Goal: Transaction & Acquisition: Purchase product/service

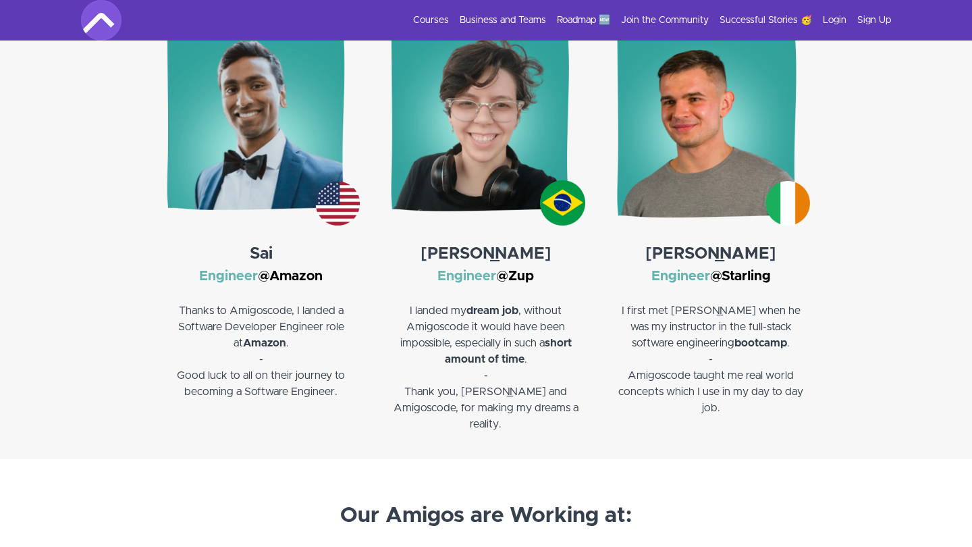
scroll to position [2145, 0]
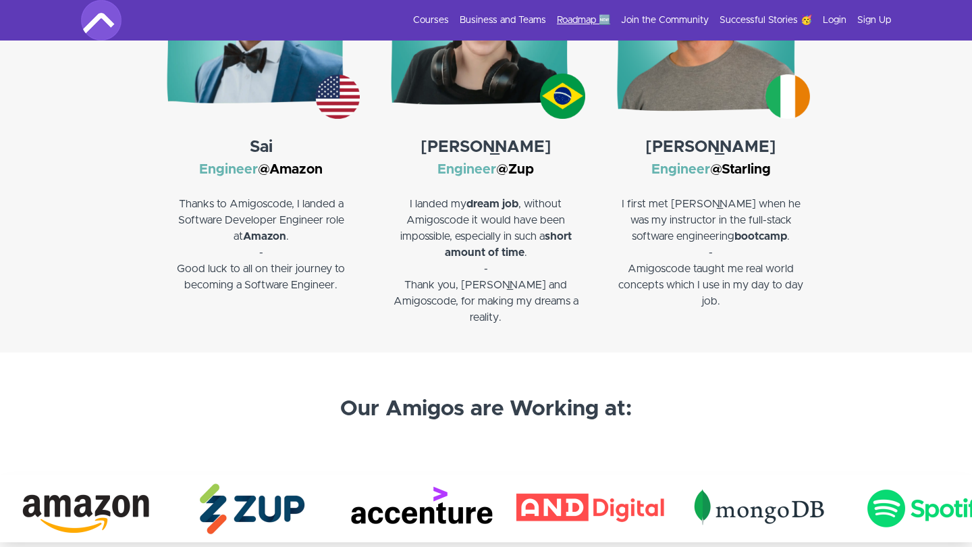
click at [592, 19] on link "Roadmap 🆕" at bounding box center [583, 19] width 53 height 13
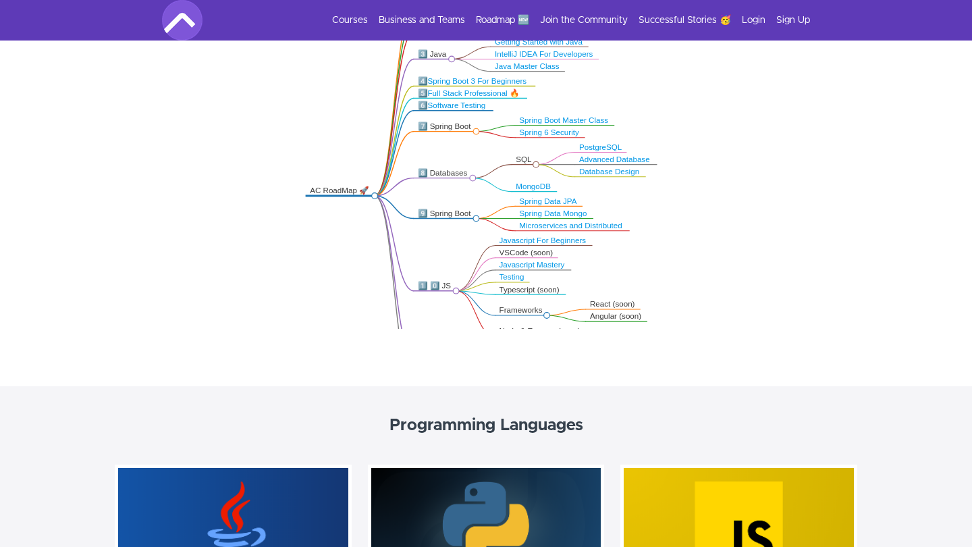
scroll to position [339, 0]
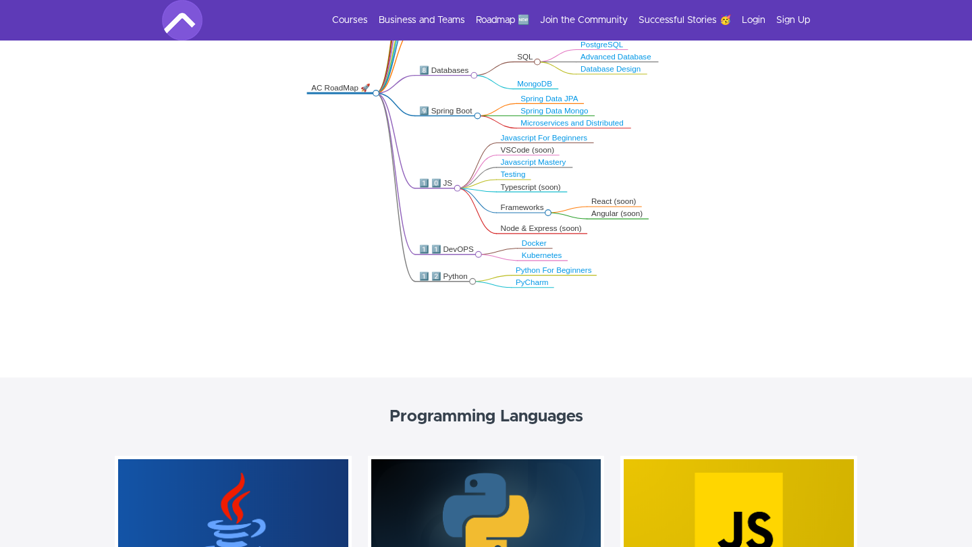
drag, startPoint x: 406, startPoint y: 248, endPoint x: 404, endPoint y: 182, distance: 66.8
click at [404, 182] on icon ".markmap{font:300 16px/20px sans-serif}.markmap-link{fill:none}.markmap-node>ci…" at bounding box center [486, 156] width 972 height 328
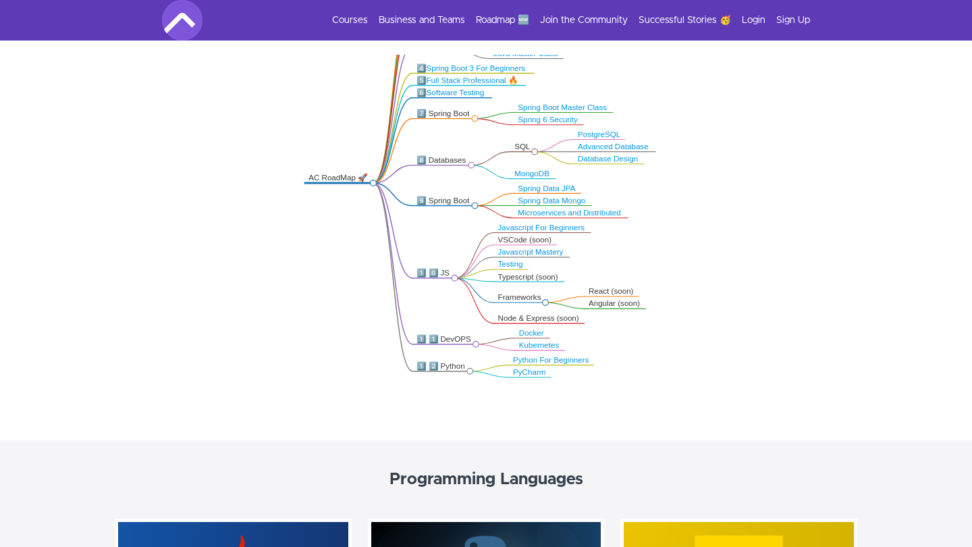
scroll to position [244, 0]
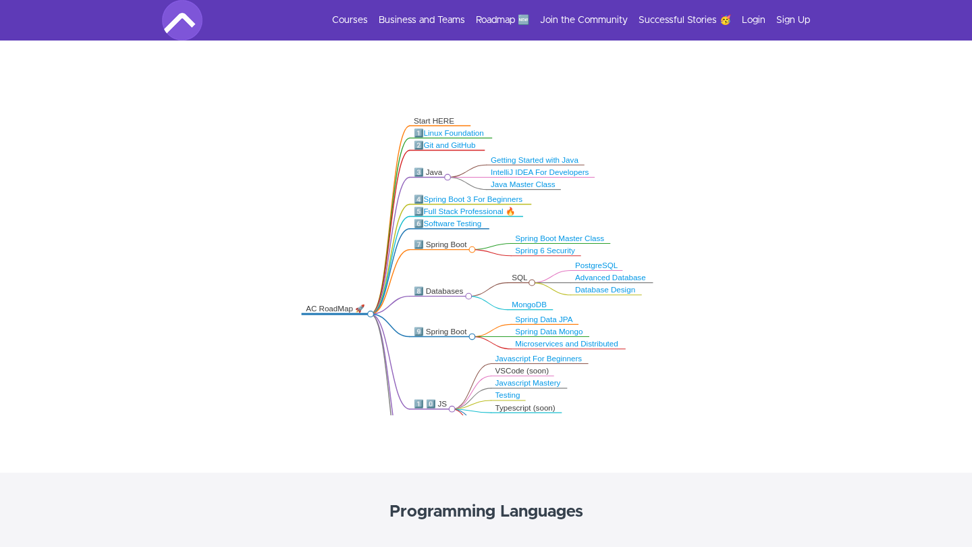
drag, startPoint x: 404, startPoint y: 182, endPoint x: 402, endPoint y: 280, distance: 98.6
click at [402, 280] on icon ".markmap{font:300 16px/20px sans-serif}.markmap-link{fill:none}.markmap-node>ci…" at bounding box center [486, 251] width 972 height 328
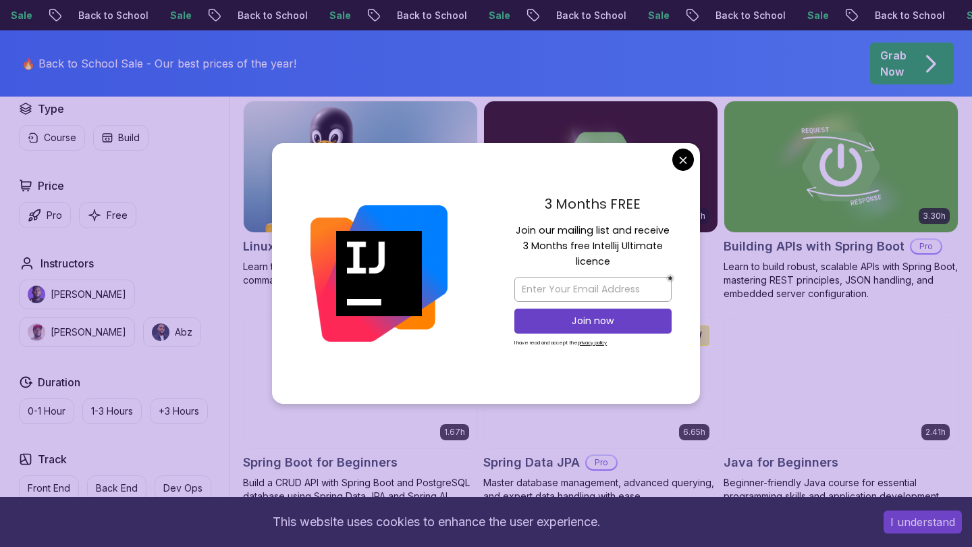
scroll to position [416, 0]
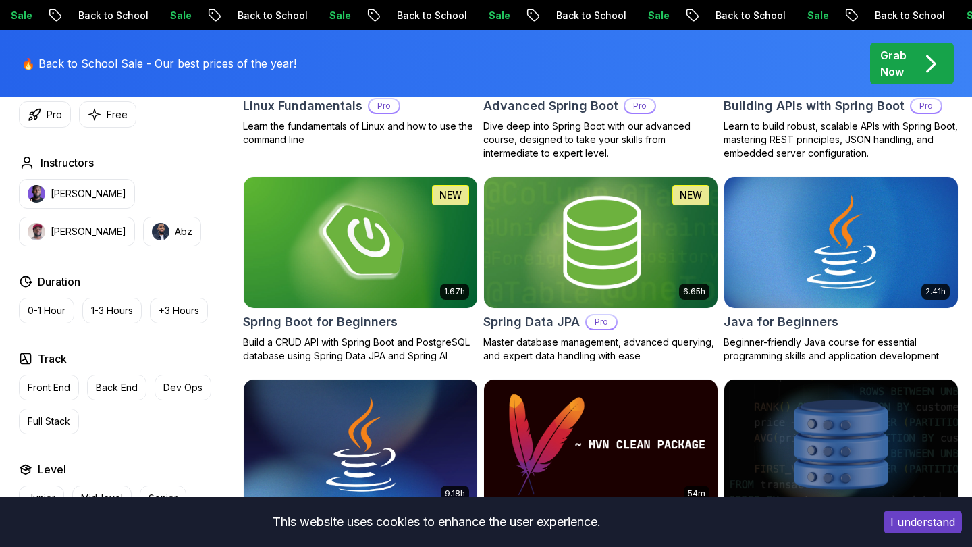
scroll to position [552, 0]
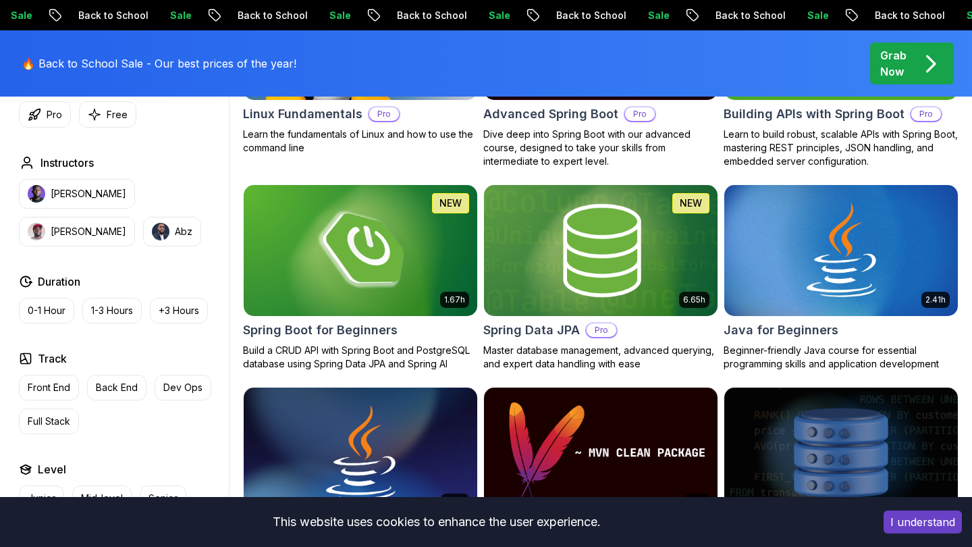
click at [597, 333] on p "Pro" at bounding box center [601, 329] width 30 height 13
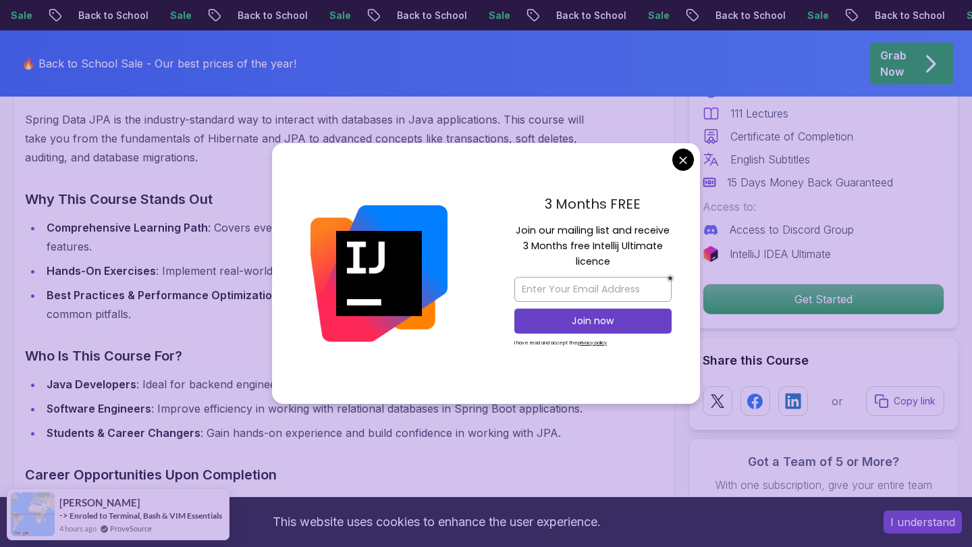
scroll to position [1309, 0]
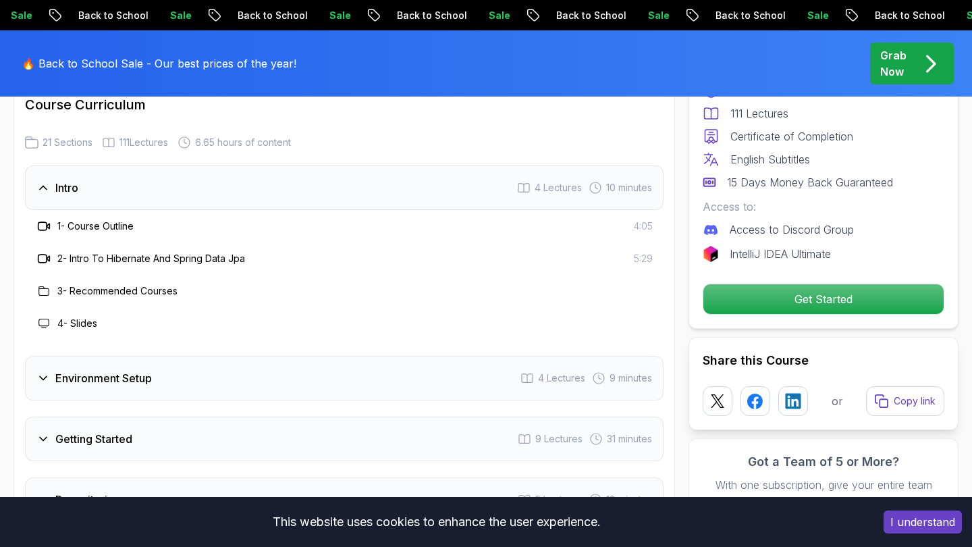
scroll to position [1684, 0]
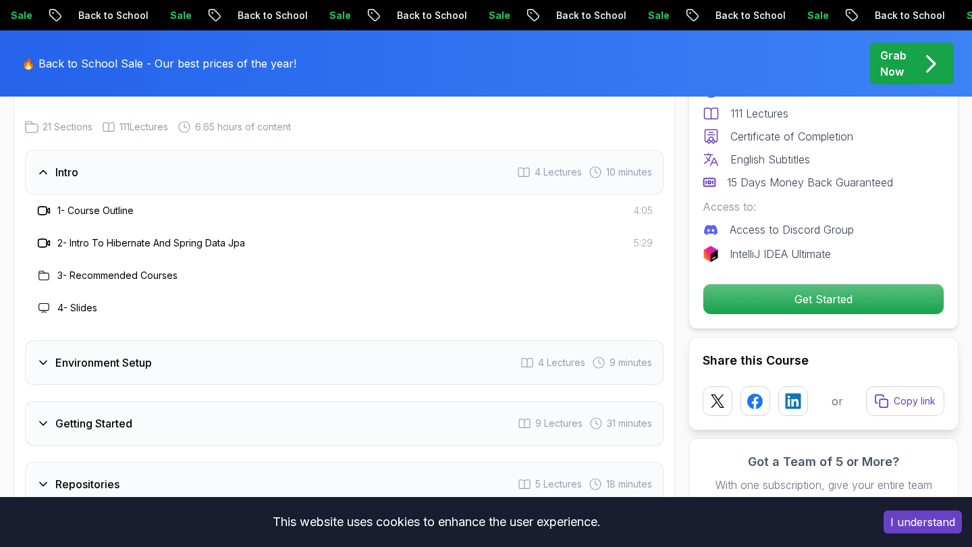
click at [360, 342] on div "Environment Setup 4 Lectures 9 minutes" at bounding box center [344, 362] width 638 height 45
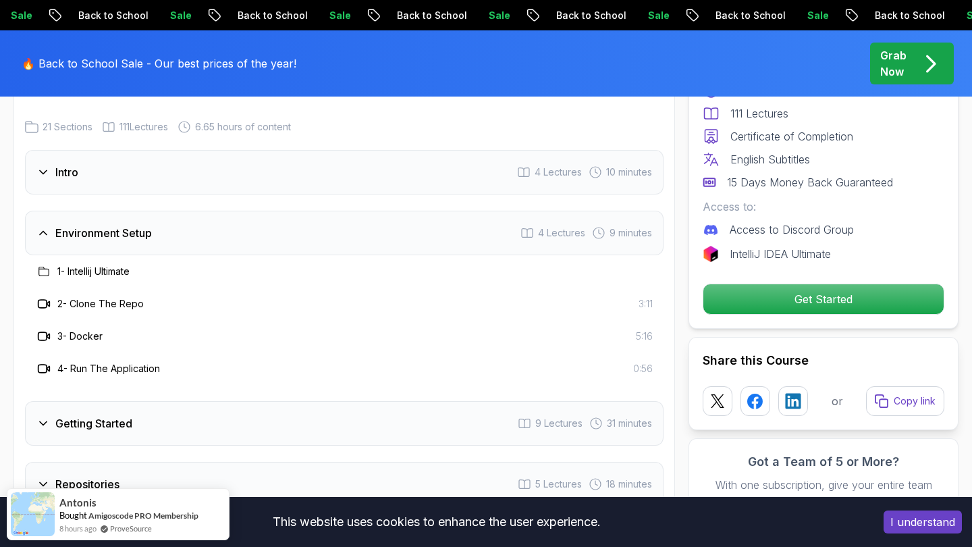
click at [345, 410] on div "Getting Started 9 Lectures 31 minutes" at bounding box center [344, 423] width 638 height 45
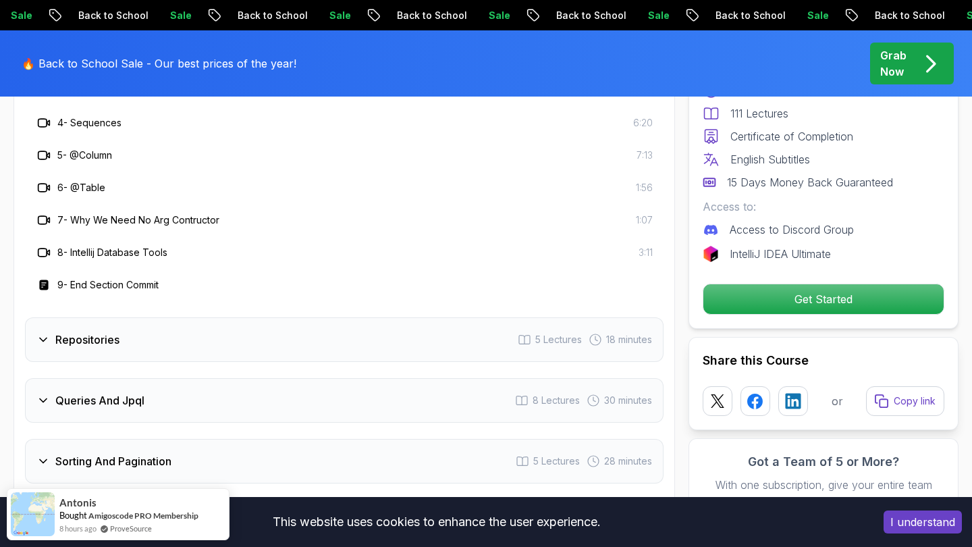
scroll to position [2000, 0]
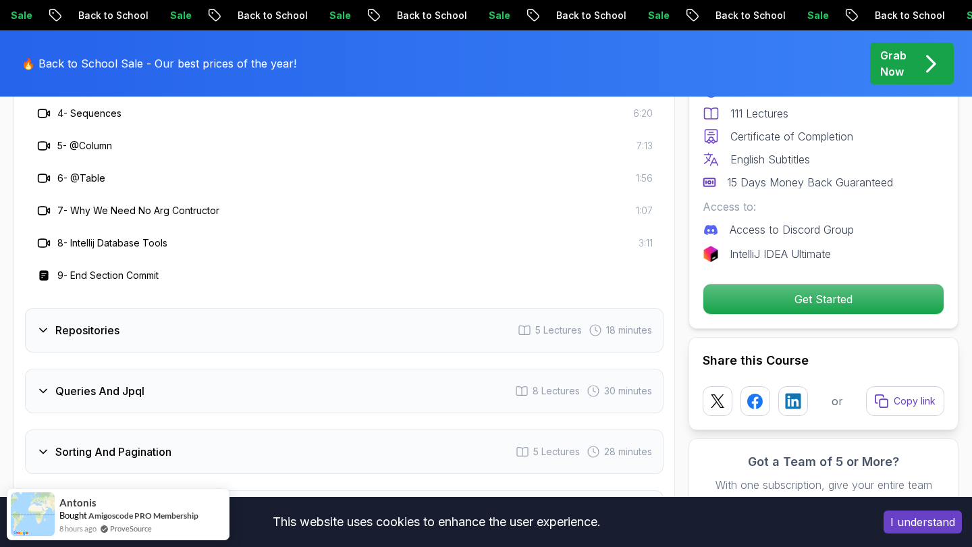
click at [337, 316] on div "Repositories 5 Lectures 18 minutes" at bounding box center [344, 330] width 638 height 45
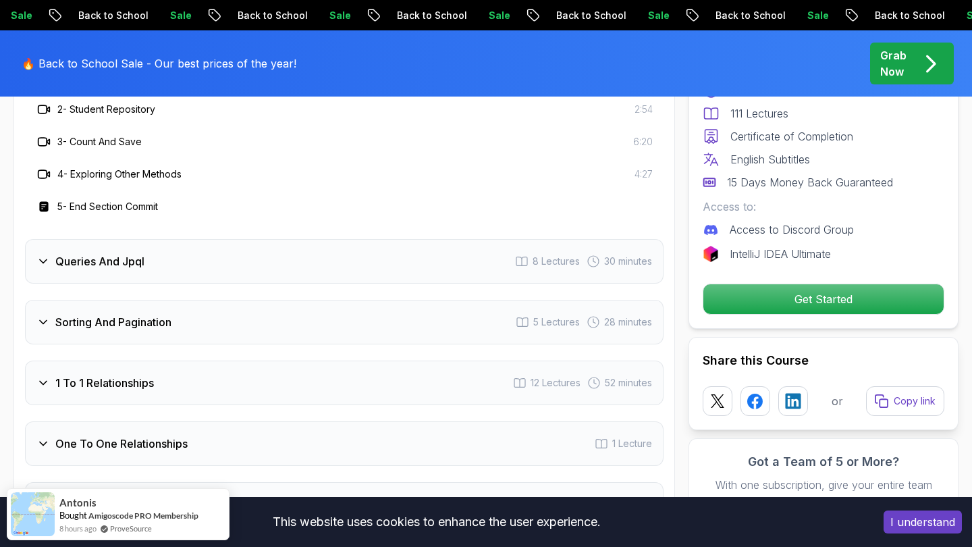
click at [337, 315] on div "Sorting And Pagination 5 Lectures 28 minutes" at bounding box center [344, 322] width 638 height 45
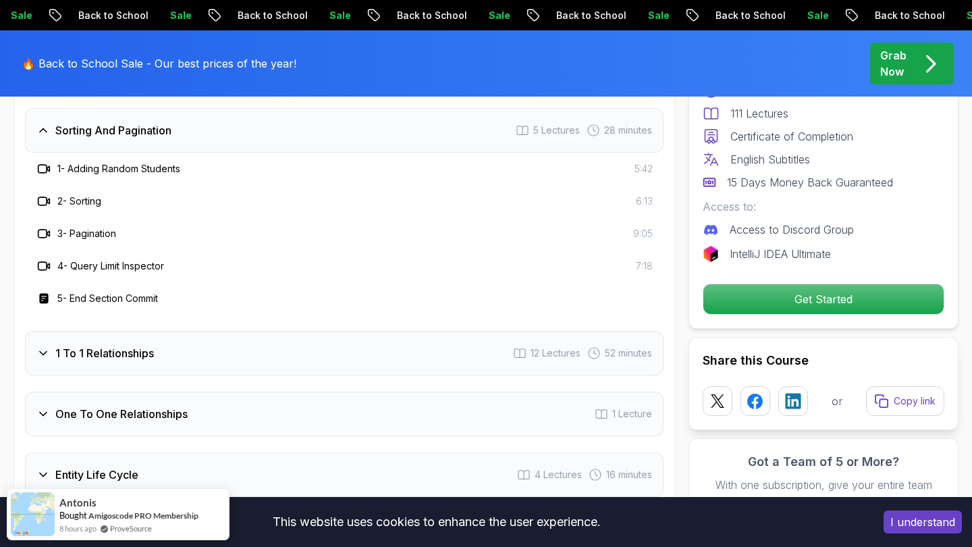
scroll to position [2039, 0]
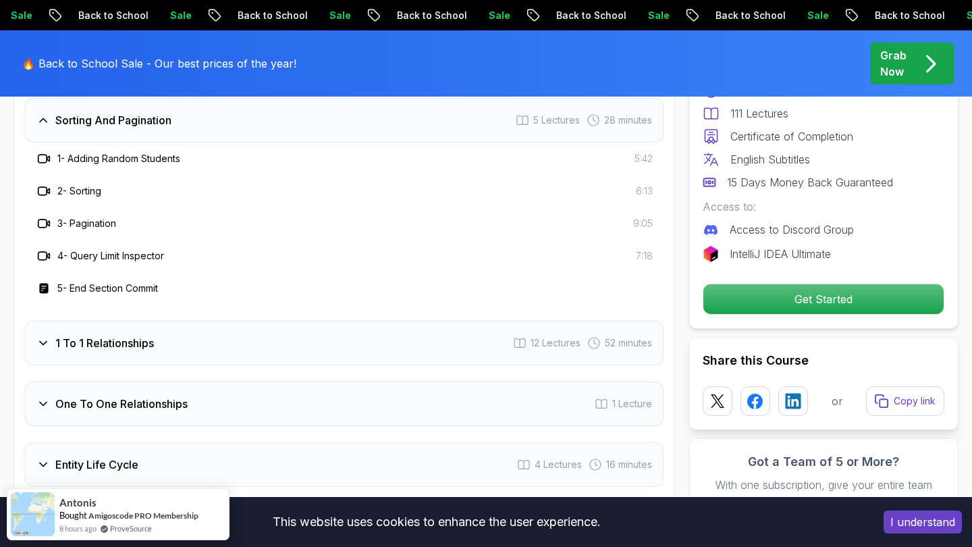
click at [337, 321] on div "1 To 1 Relationships 12 Lectures 52 minutes" at bounding box center [344, 343] width 638 height 45
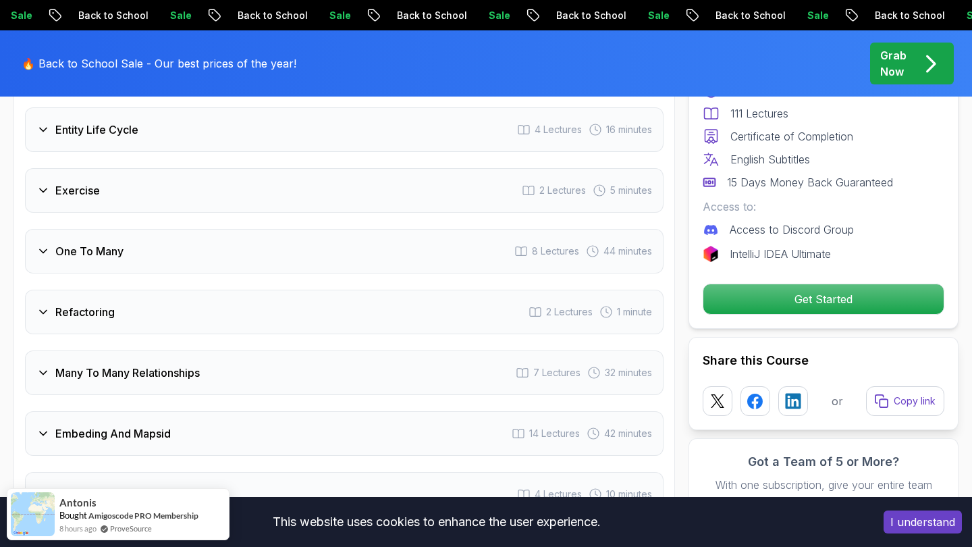
scroll to position [2664, 0]
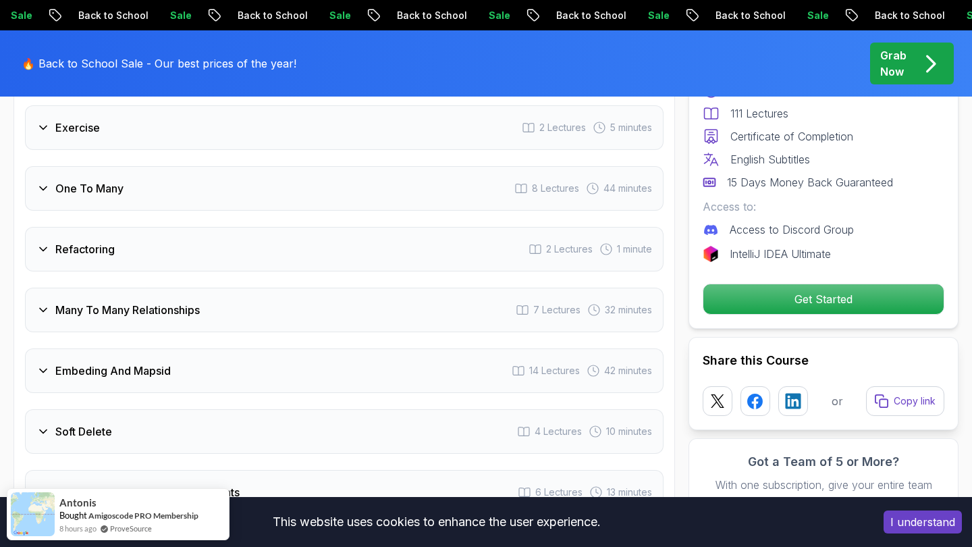
click at [338, 348] on div "Embeding And Mapsid 14 Lectures 42 minutes" at bounding box center [344, 370] width 638 height 45
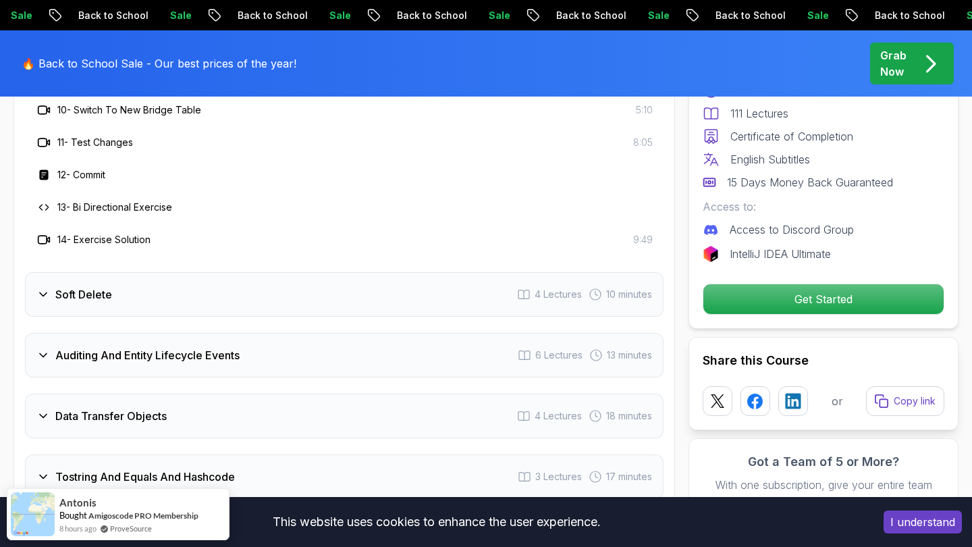
scroll to position [2527, 0]
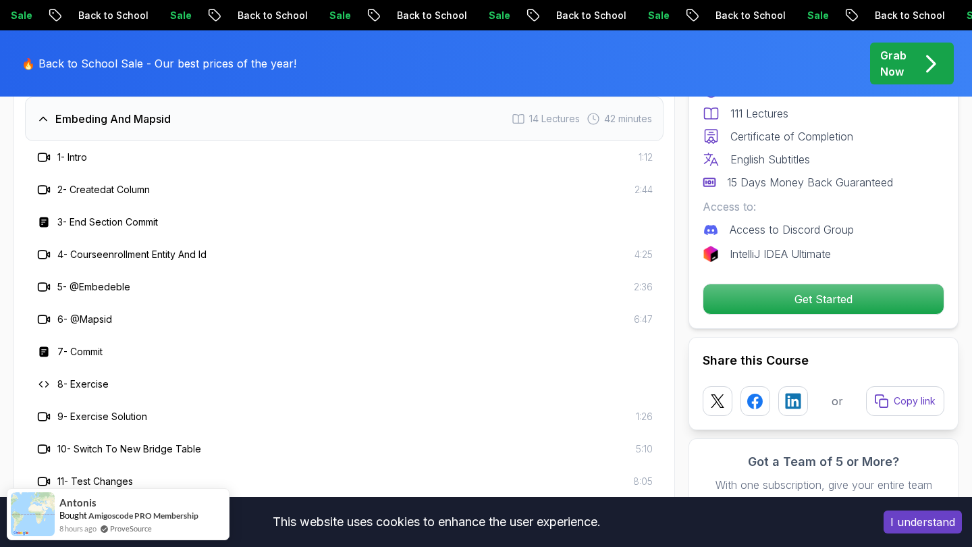
click at [900, 72] on span "pre-order" at bounding box center [912, 64] width 84 height 42
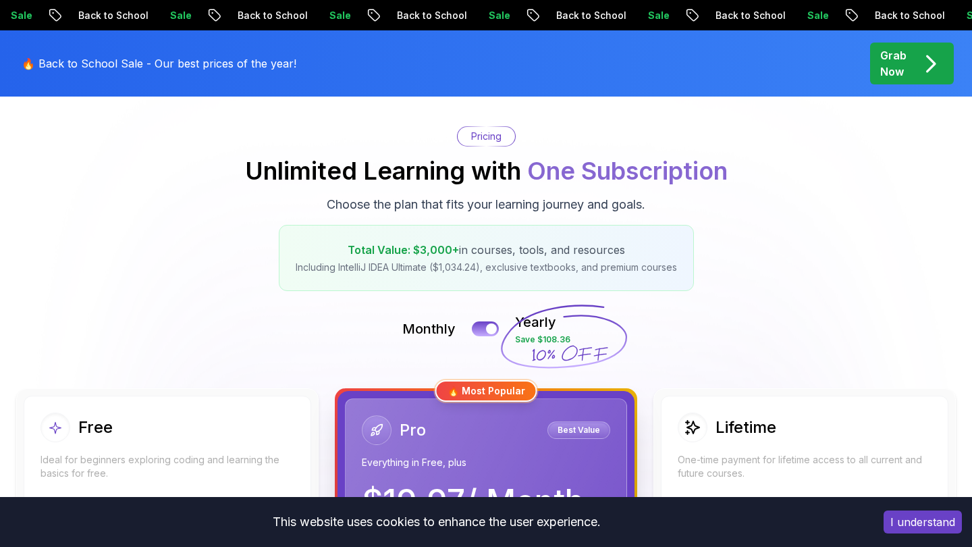
scroll to position [121, 0]
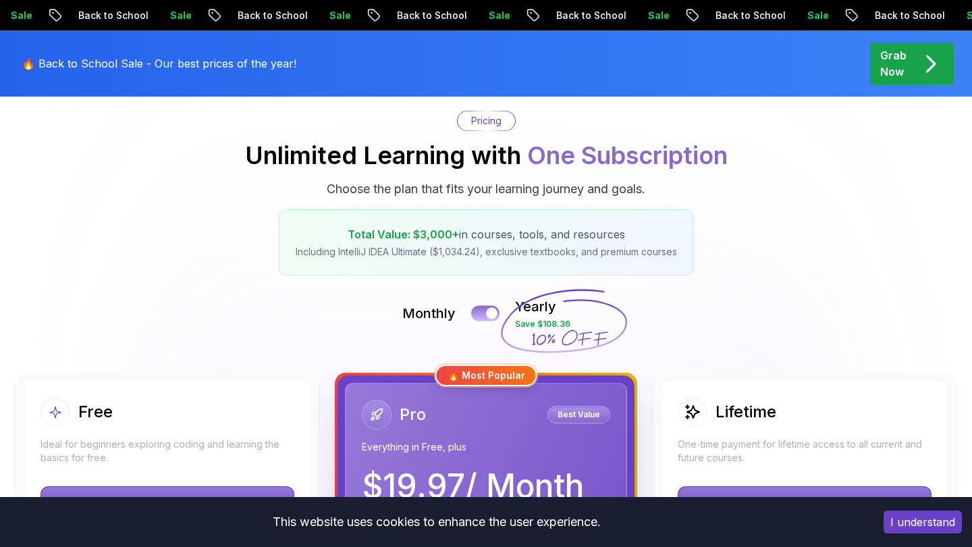
click at [480, 312] on button at bounding box center [485, 313] width 28 height 16
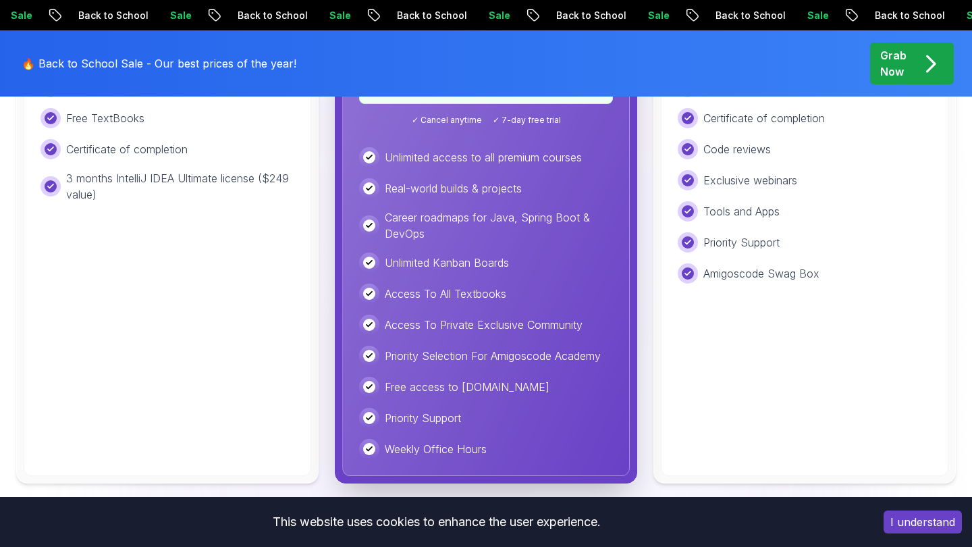
scroll to position [306, 0]
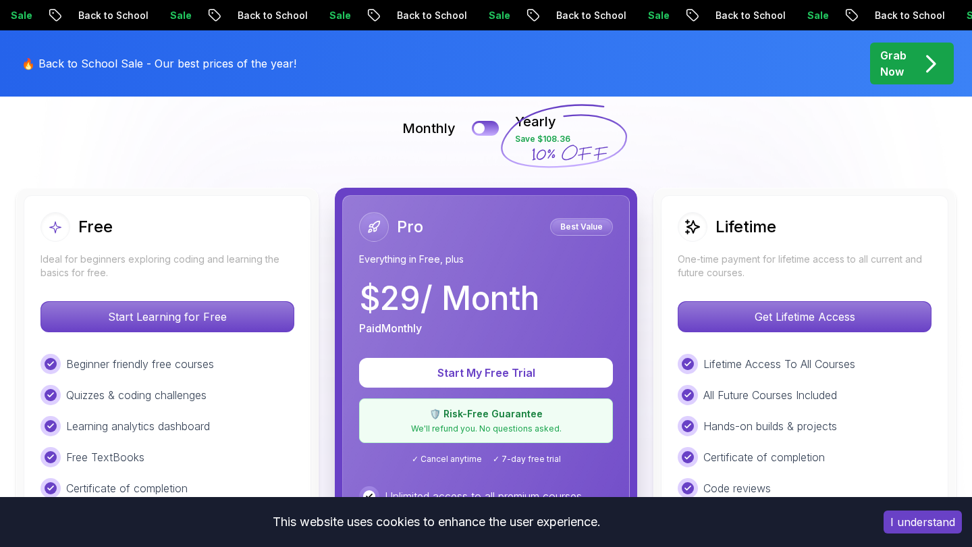
click at [738, 279] on p "One-time payment for lifetime access to all current and future courses." at bounding box center [805, 265] width 254 height 27
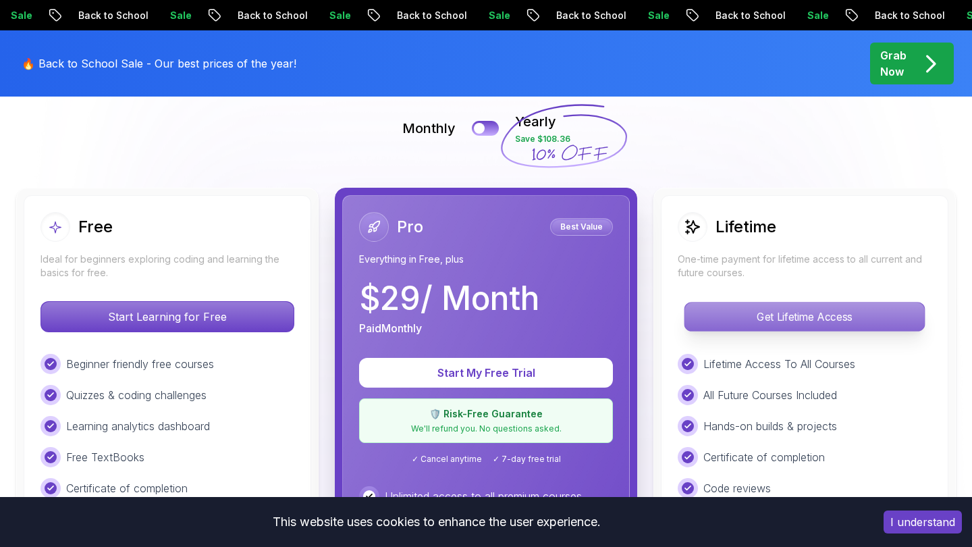
click at [731, 319] on p "Get Lifetime Access" at bounding box center [804, 316] width 240 height 28
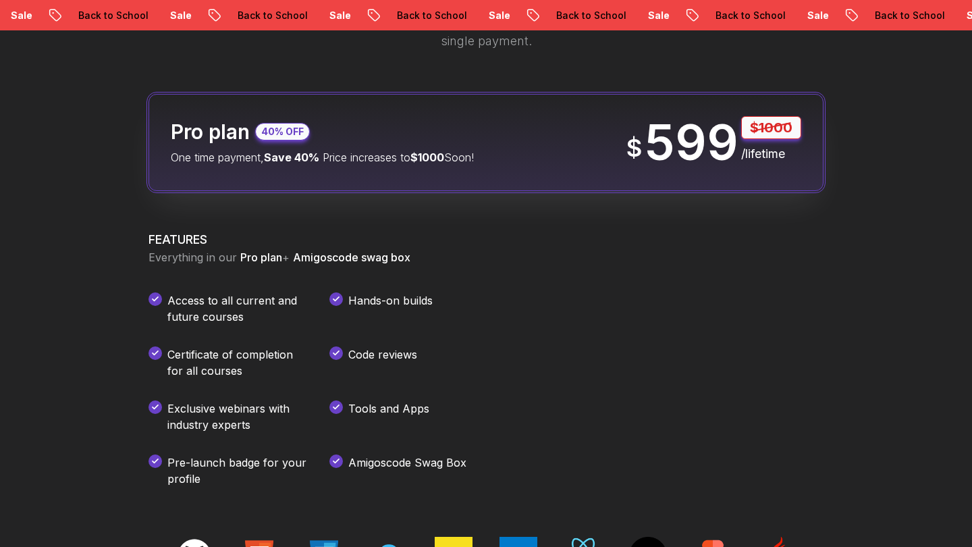
scroll to position [1692, 0]
